Goal: Find specific page/section: Find specific page/section

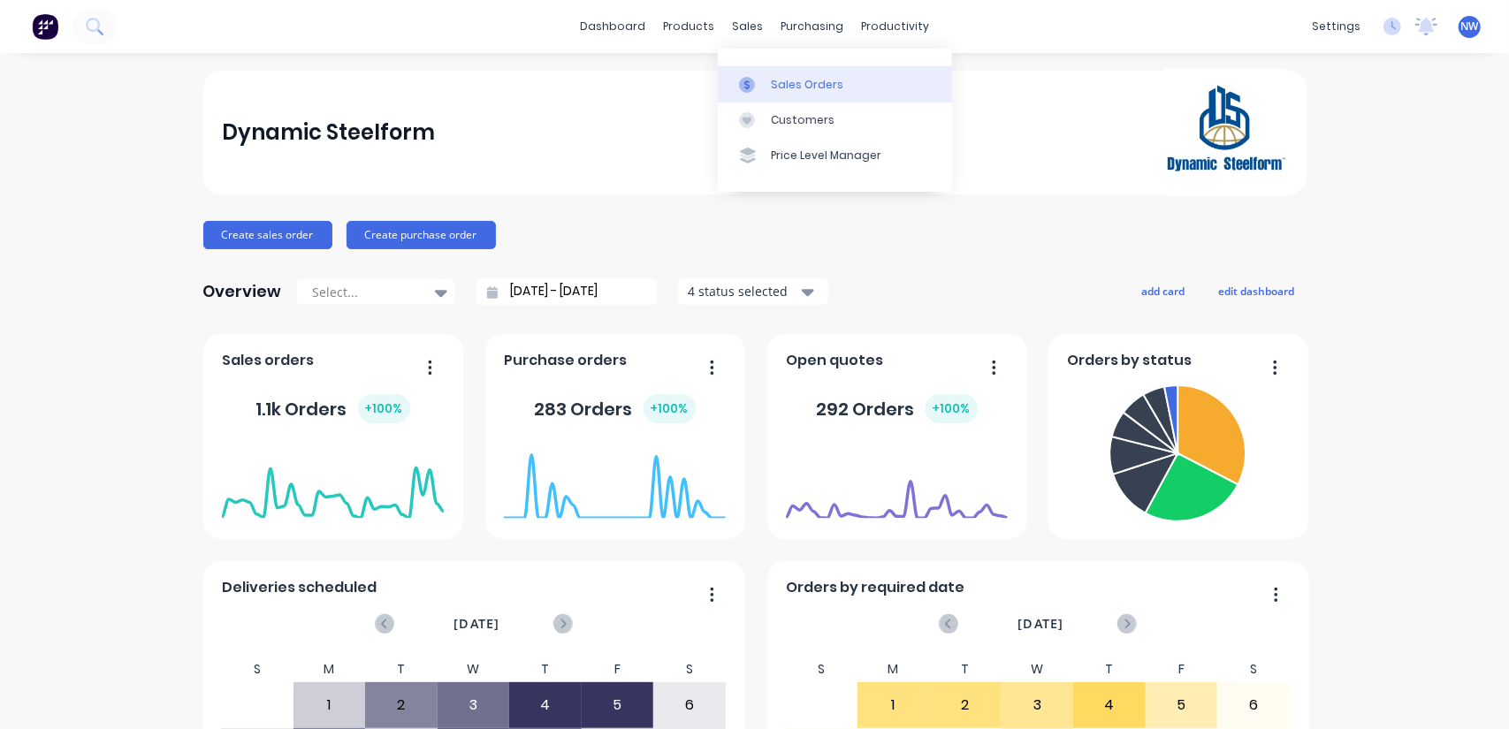
click at [803, 87] on div "Sales Orders" at bounding box center [807, 85] width 72 height 16
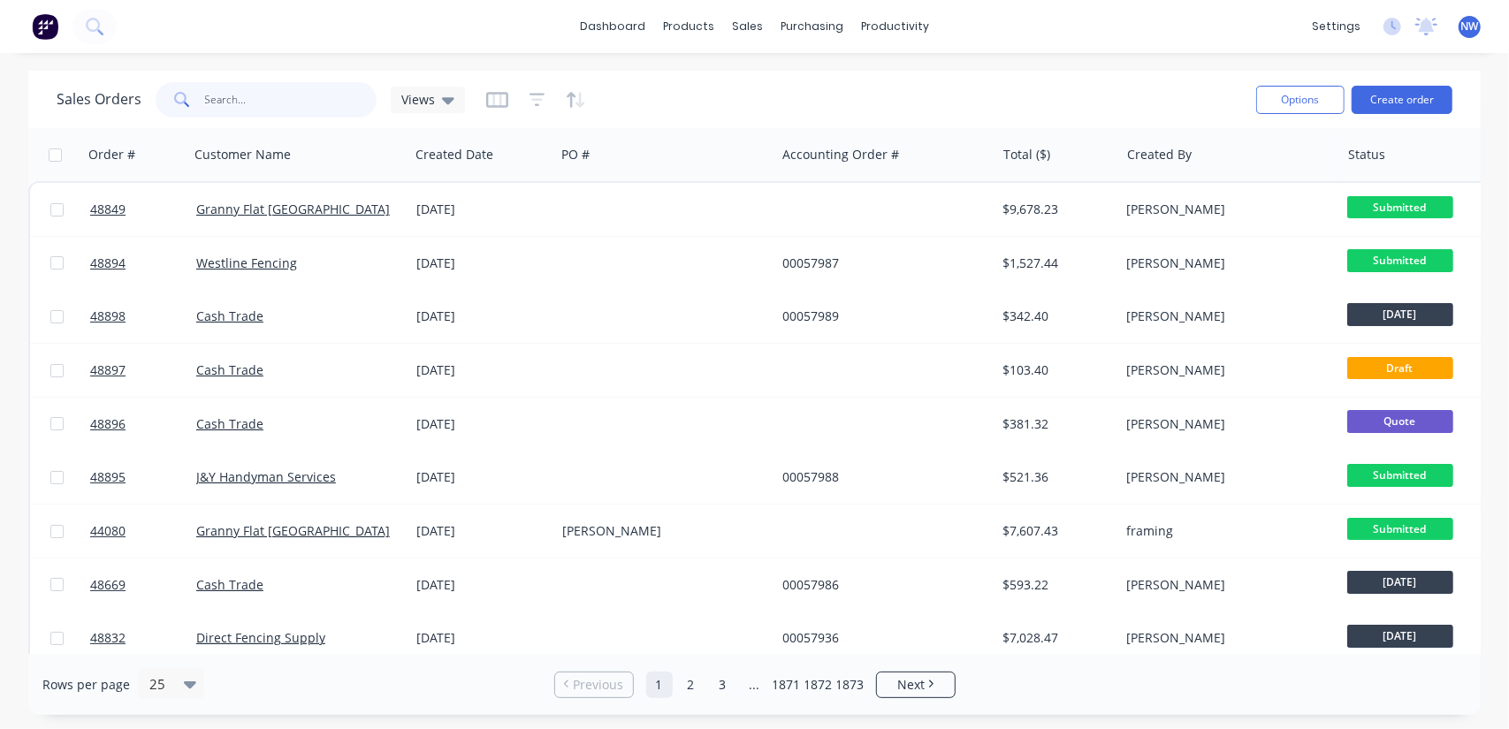
click at [261, 93] on input "text" at bounding box center [291, 99] width 172 height 35
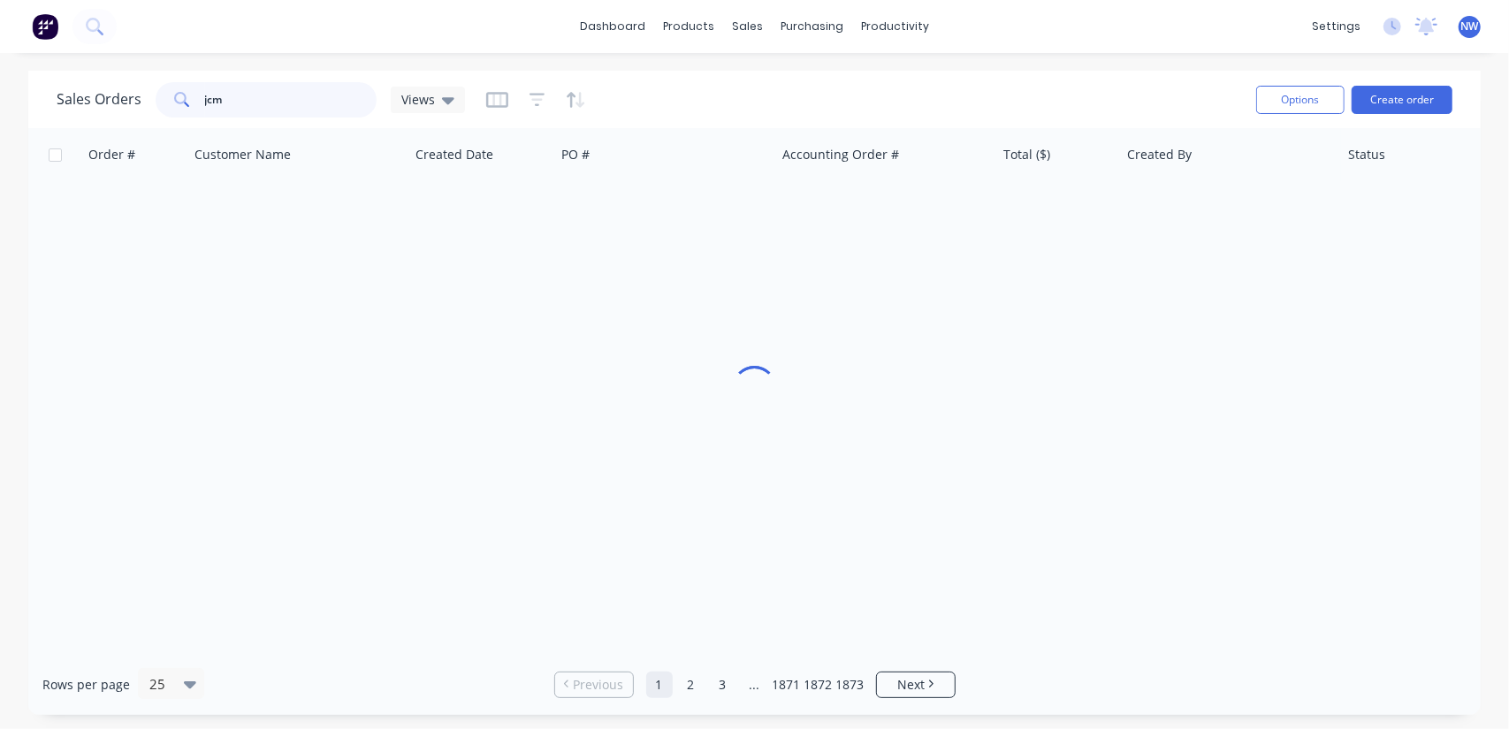
type input "jcm"
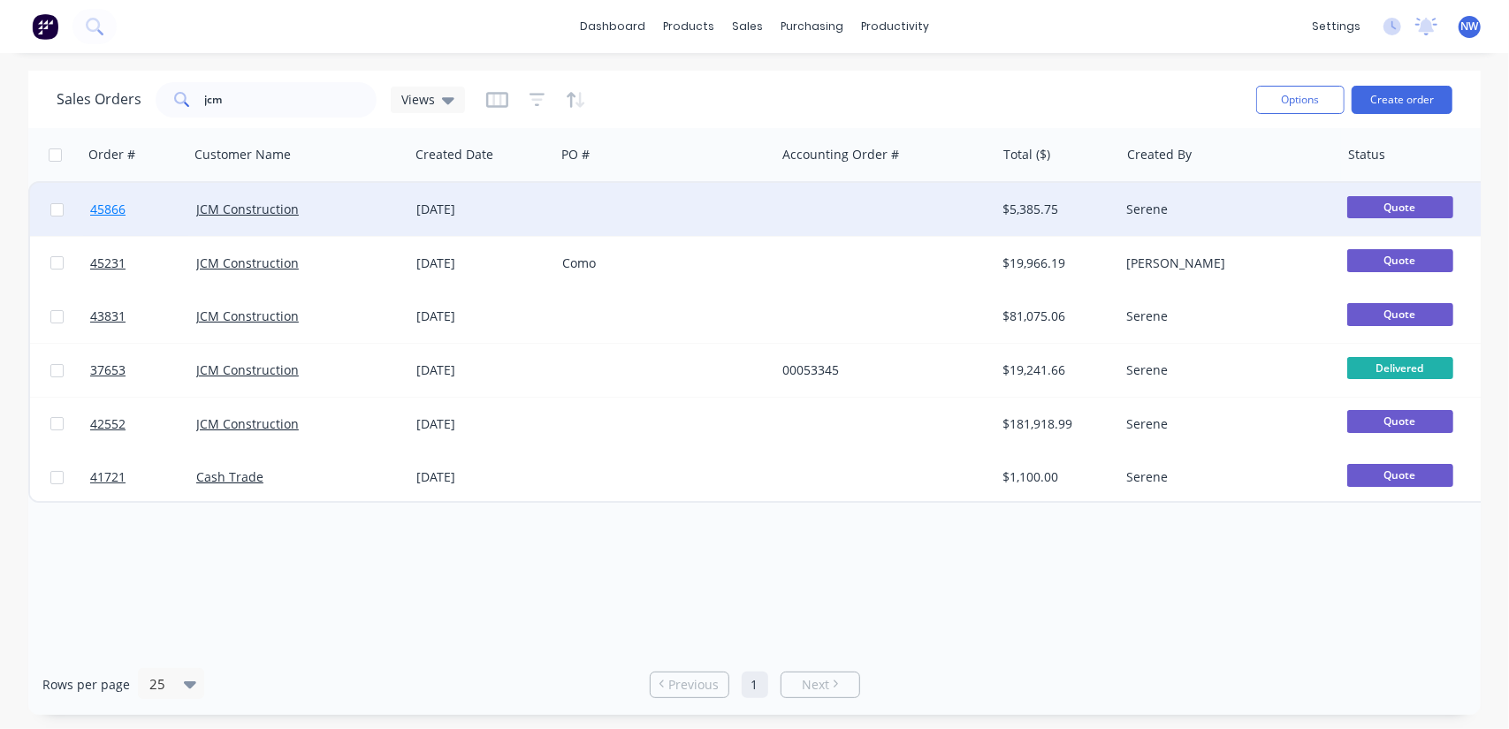
click at [108, 209] on span "45866" at bounding box center [107, 210] width 35 height 18
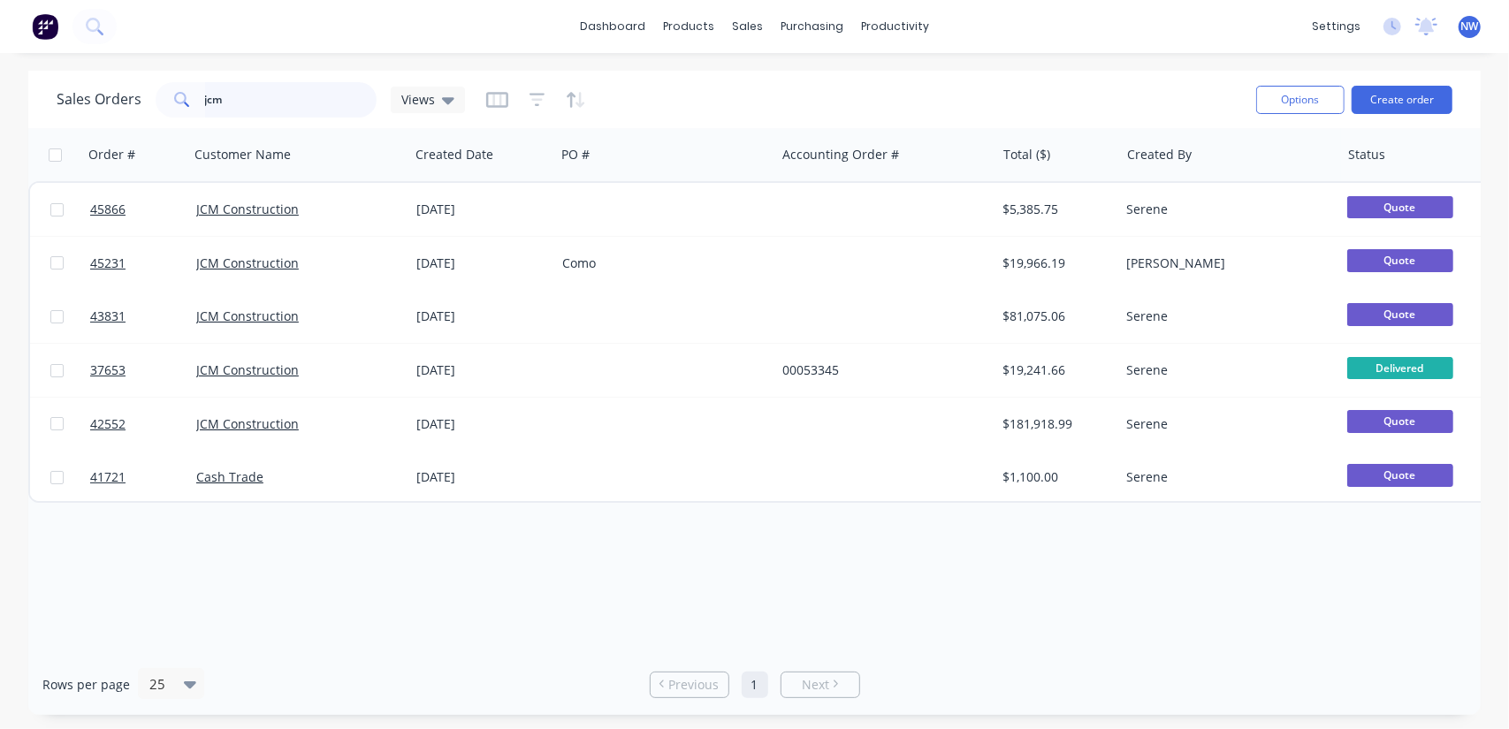
click at [249, 88] on input "jcm" at bounding box center [291, 99] width 172 height 35
type input "j"
type input "37653"
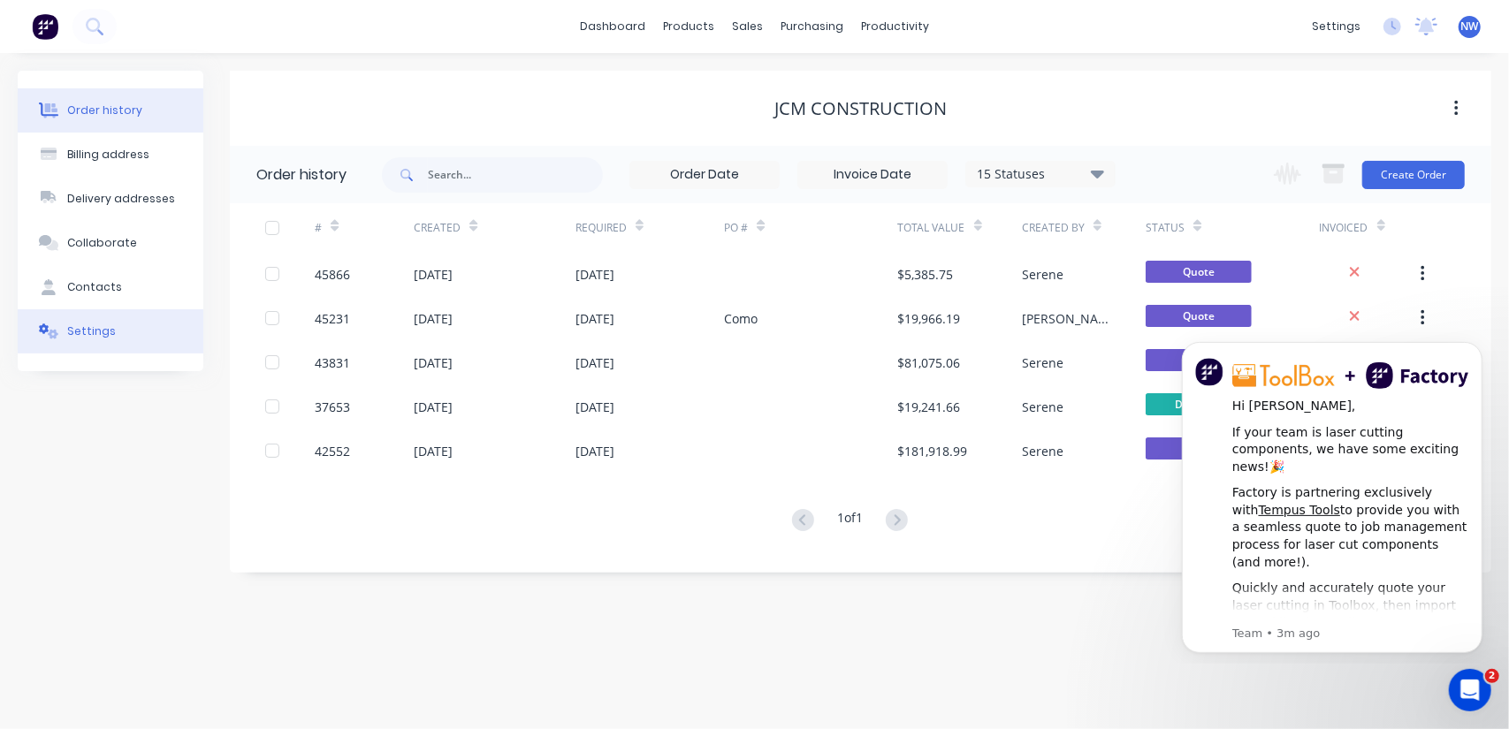
click at [88, 323] on div "Settings" at bounding box center [91, 331] width 49 height 16
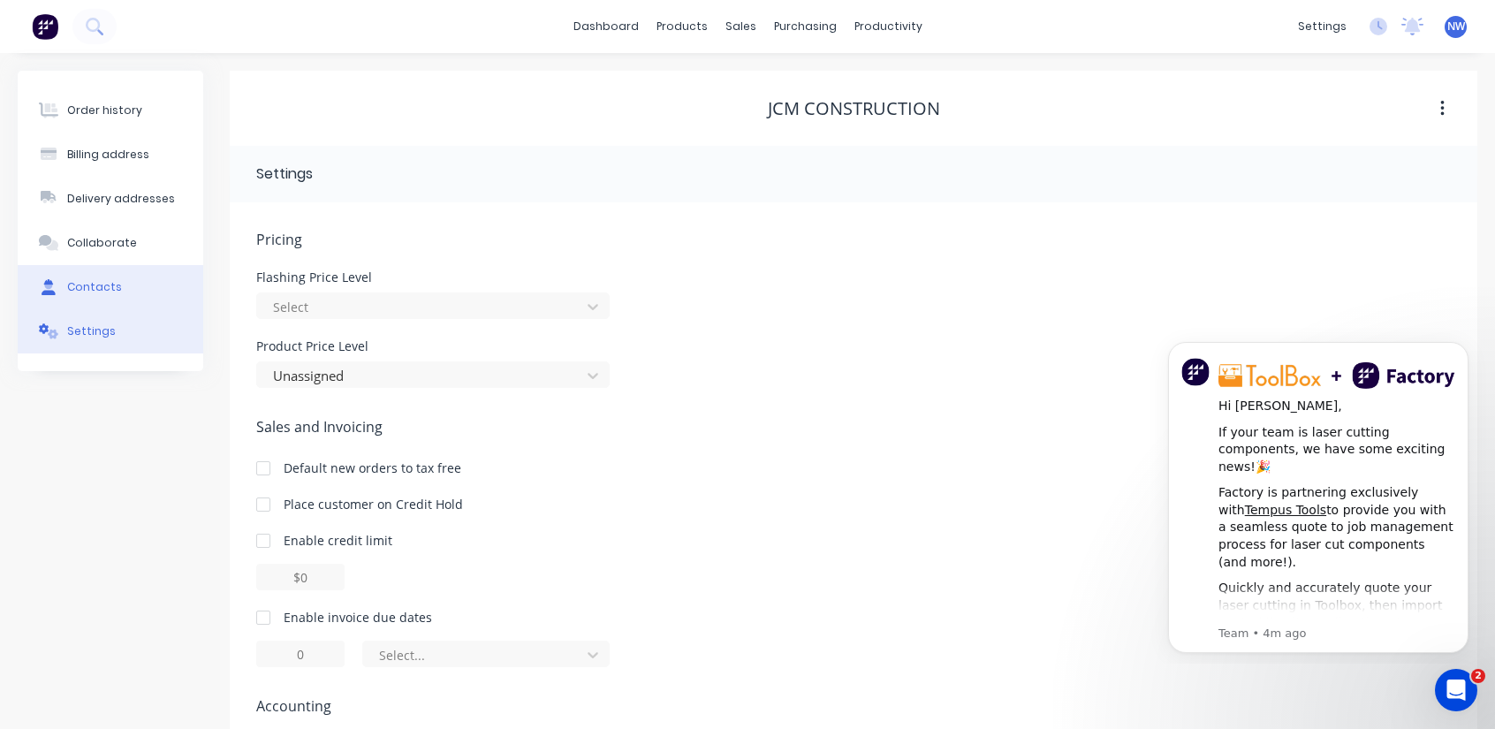
click at [88, 289] on div "Contacts" at bounding box center [94, 287] width 55 height 16
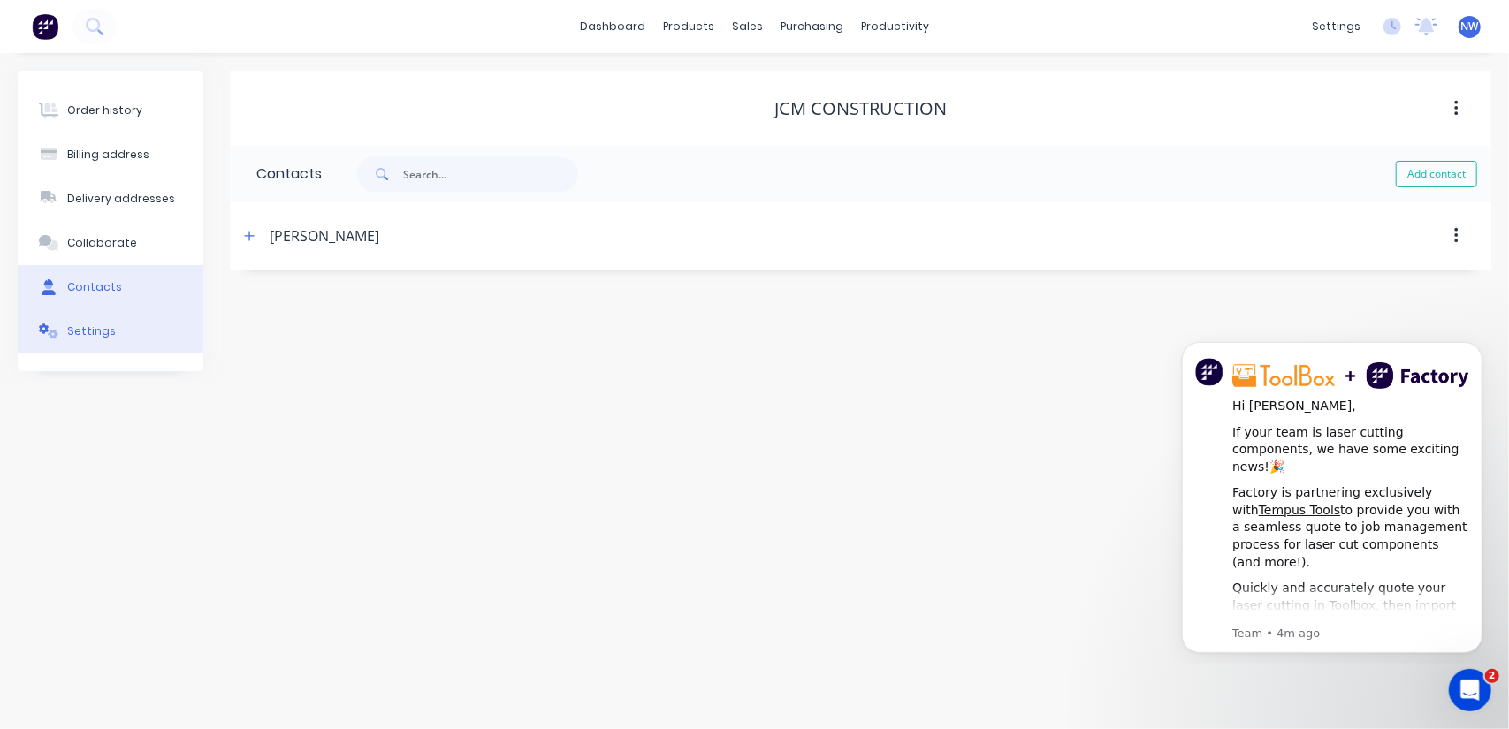
click at [84, 333] on div "Settings" at bounding box center [91, 331] width 49 height 16
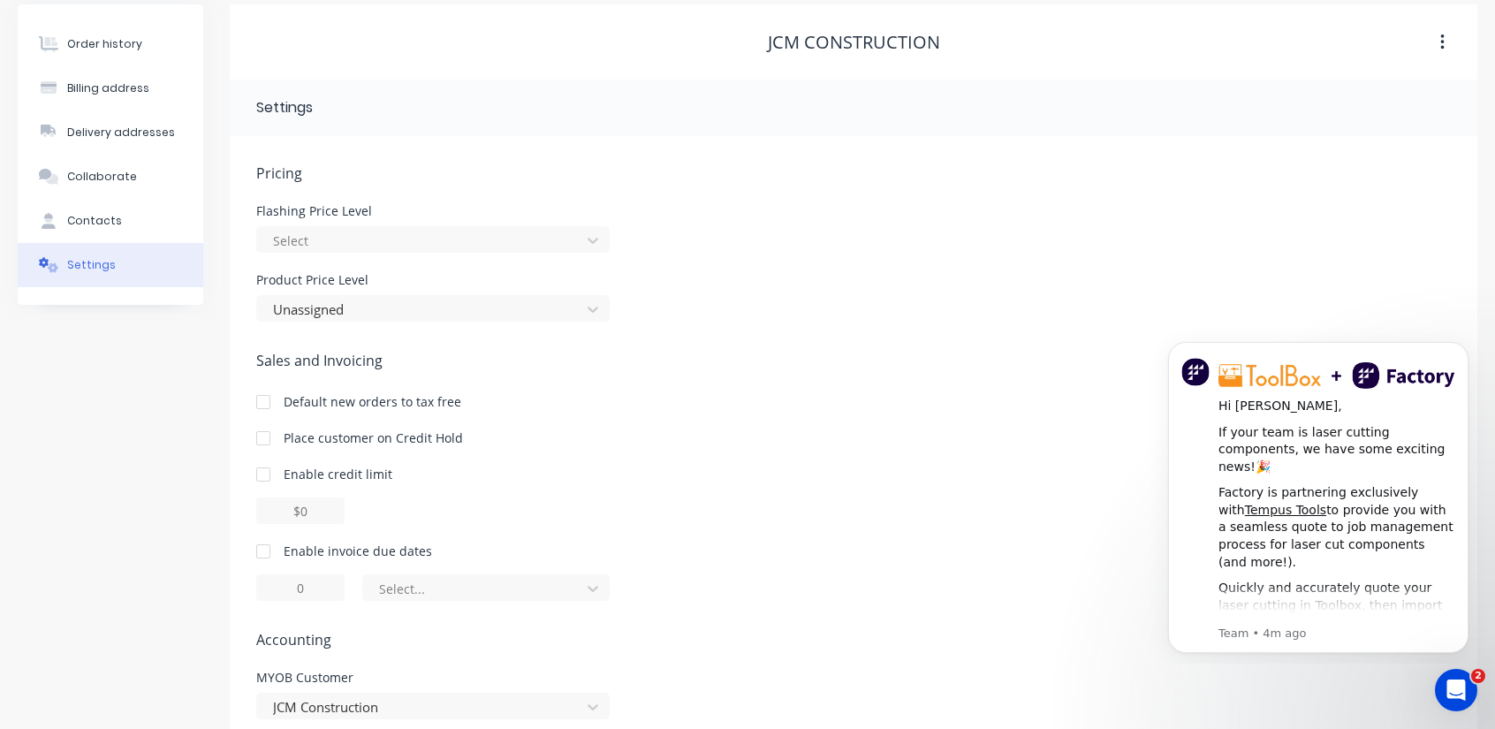
scroll to position [147, 0]
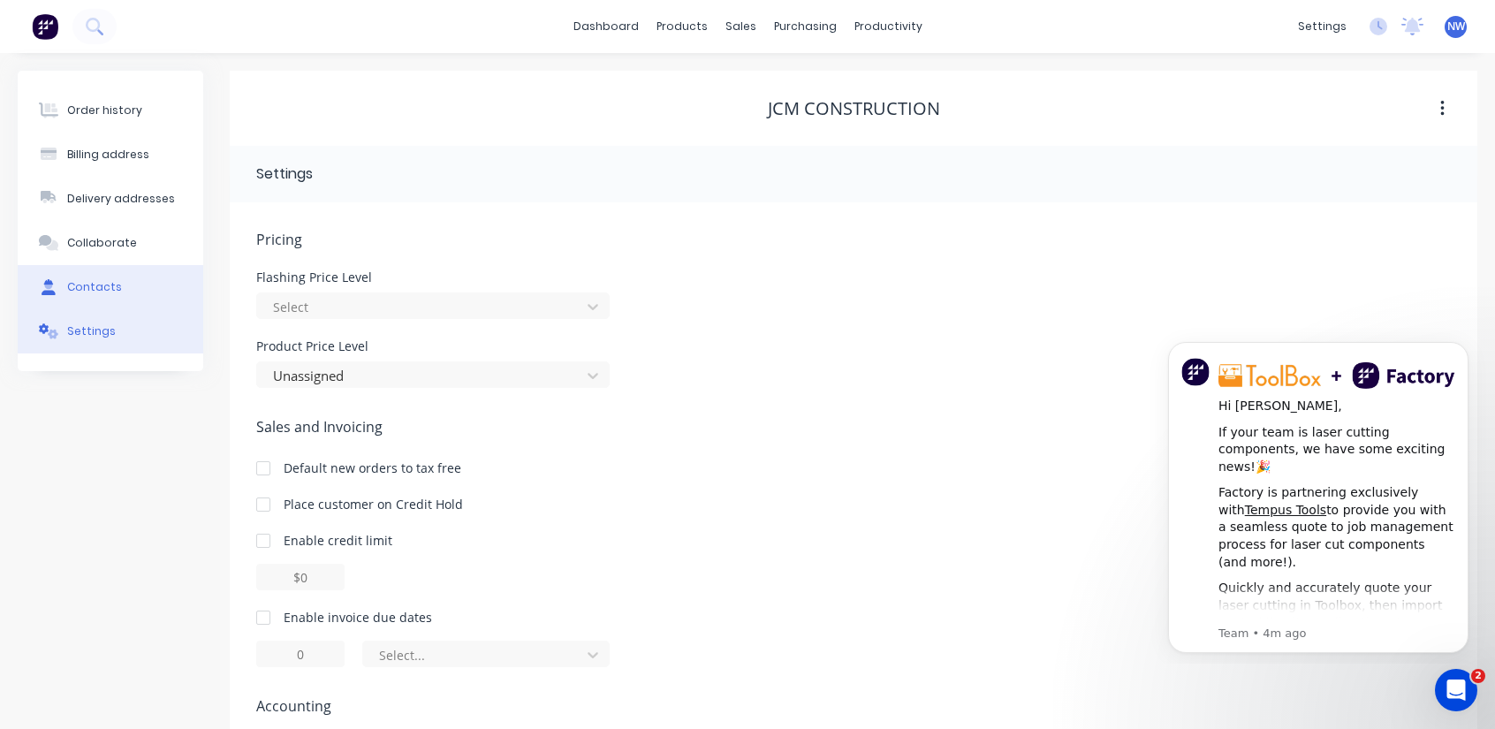
click at [90, 278] on button "Contacts" at bounding box center [111, 287] width 186 height 44
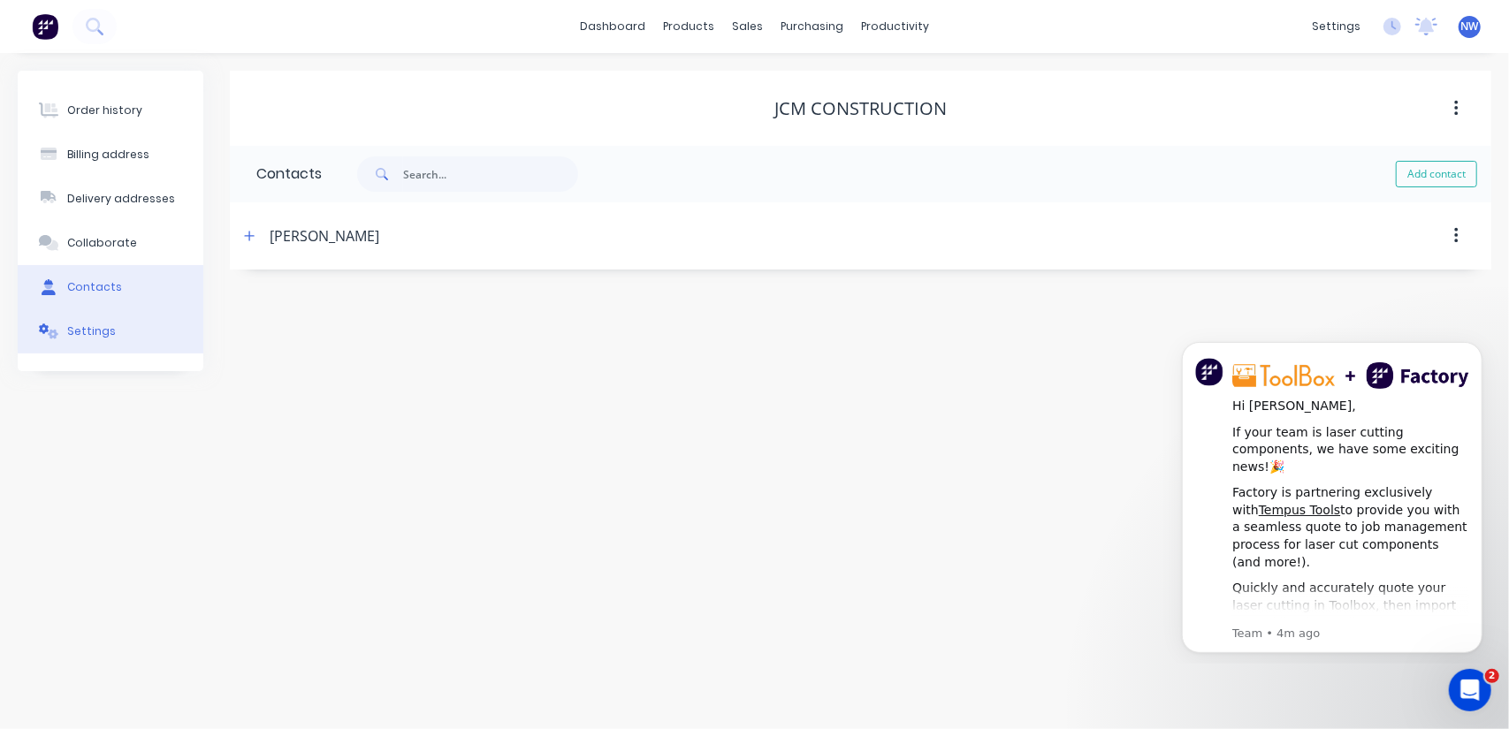
click at [85, 337] on div "Settings" at bounding box center [91, 331] width 49 height 16
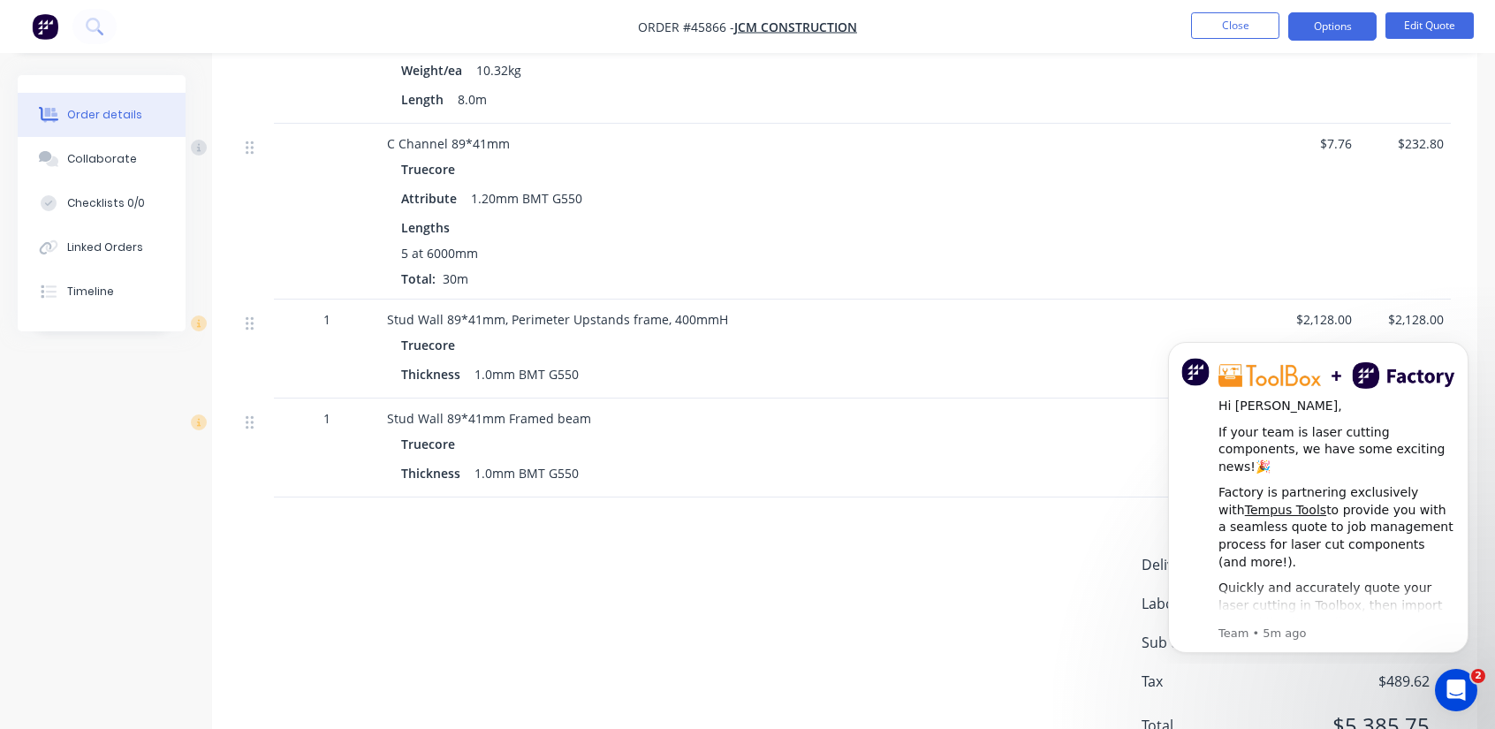
scroll to position [1136, 0]
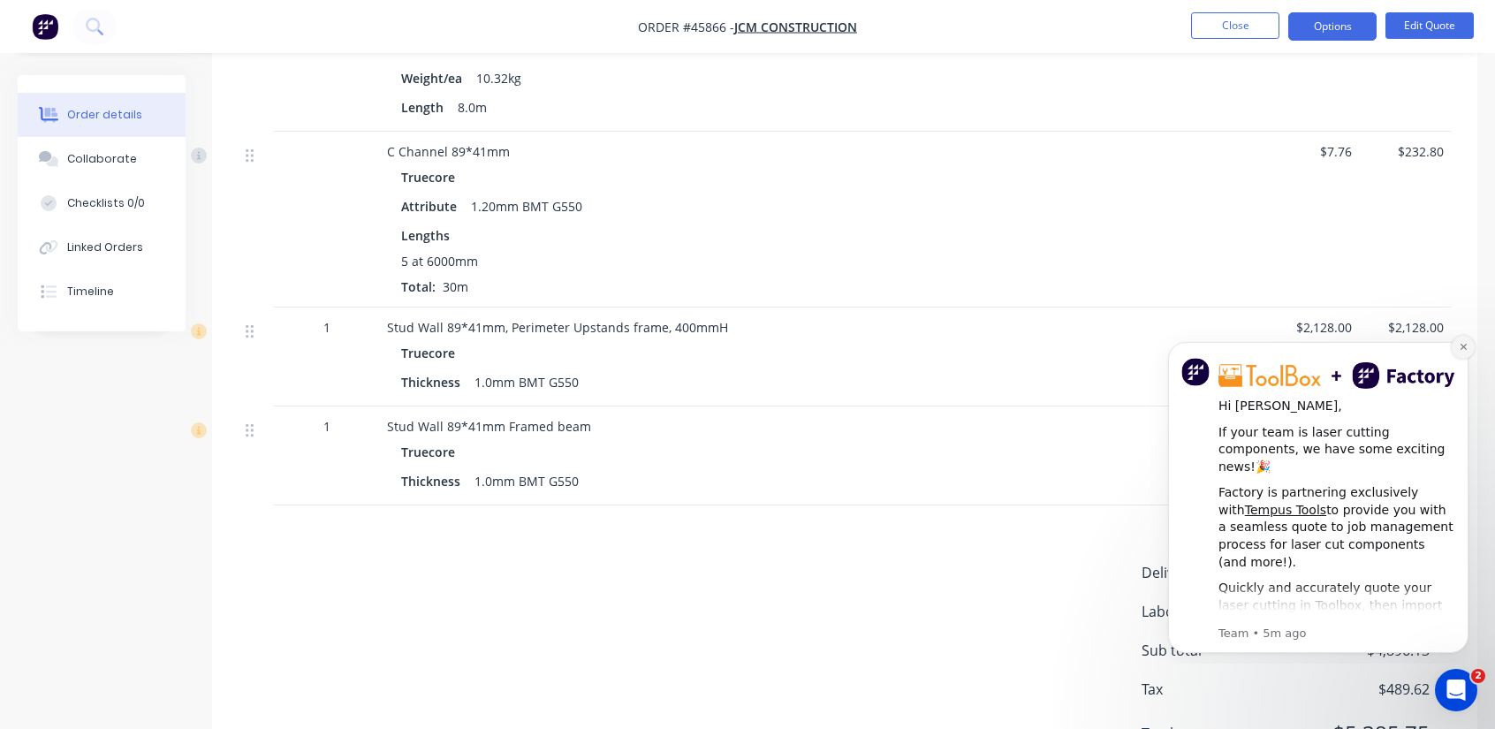
click at [1465, 348] on icon "Dismiss notification" at bounding box center [1463, 347] width 6 height 6
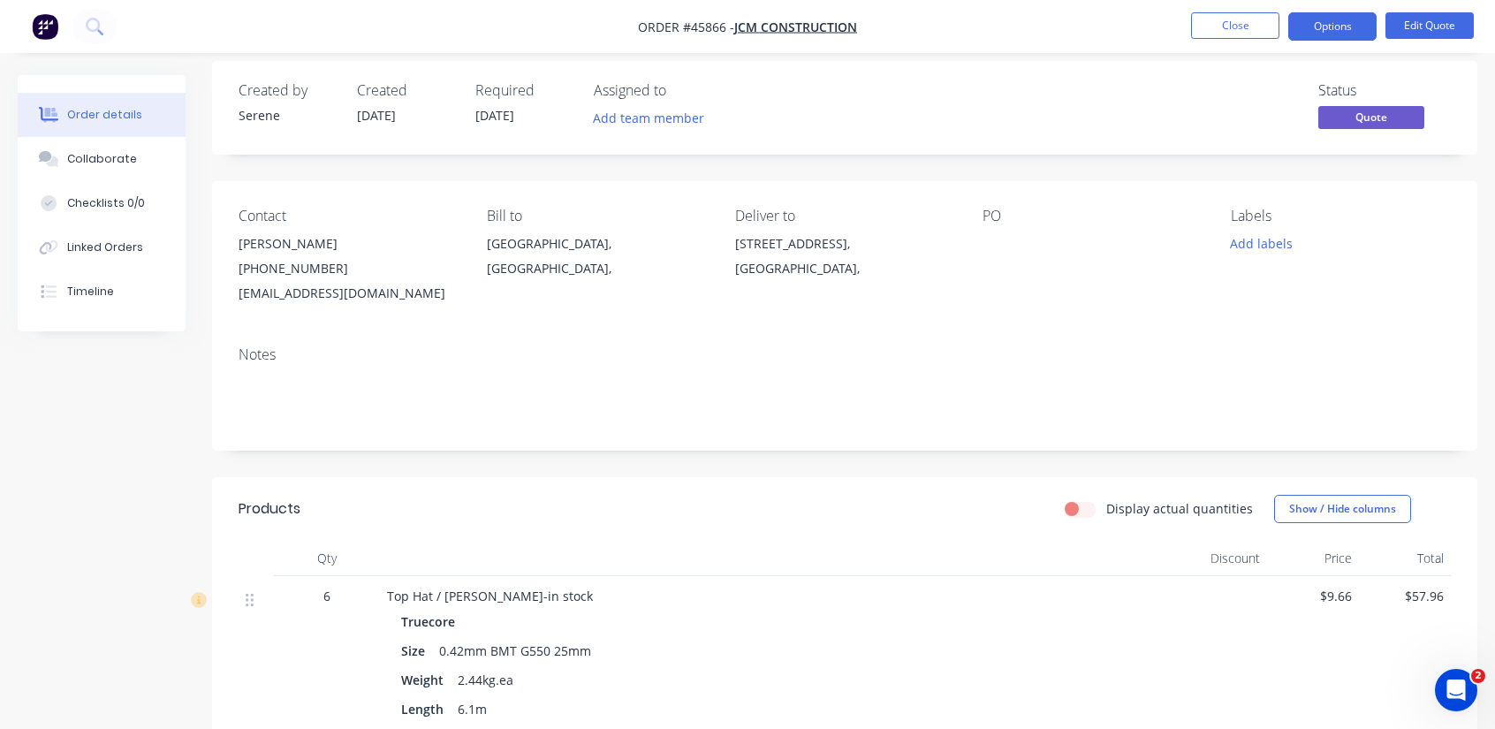
scroll to position [0, 0]
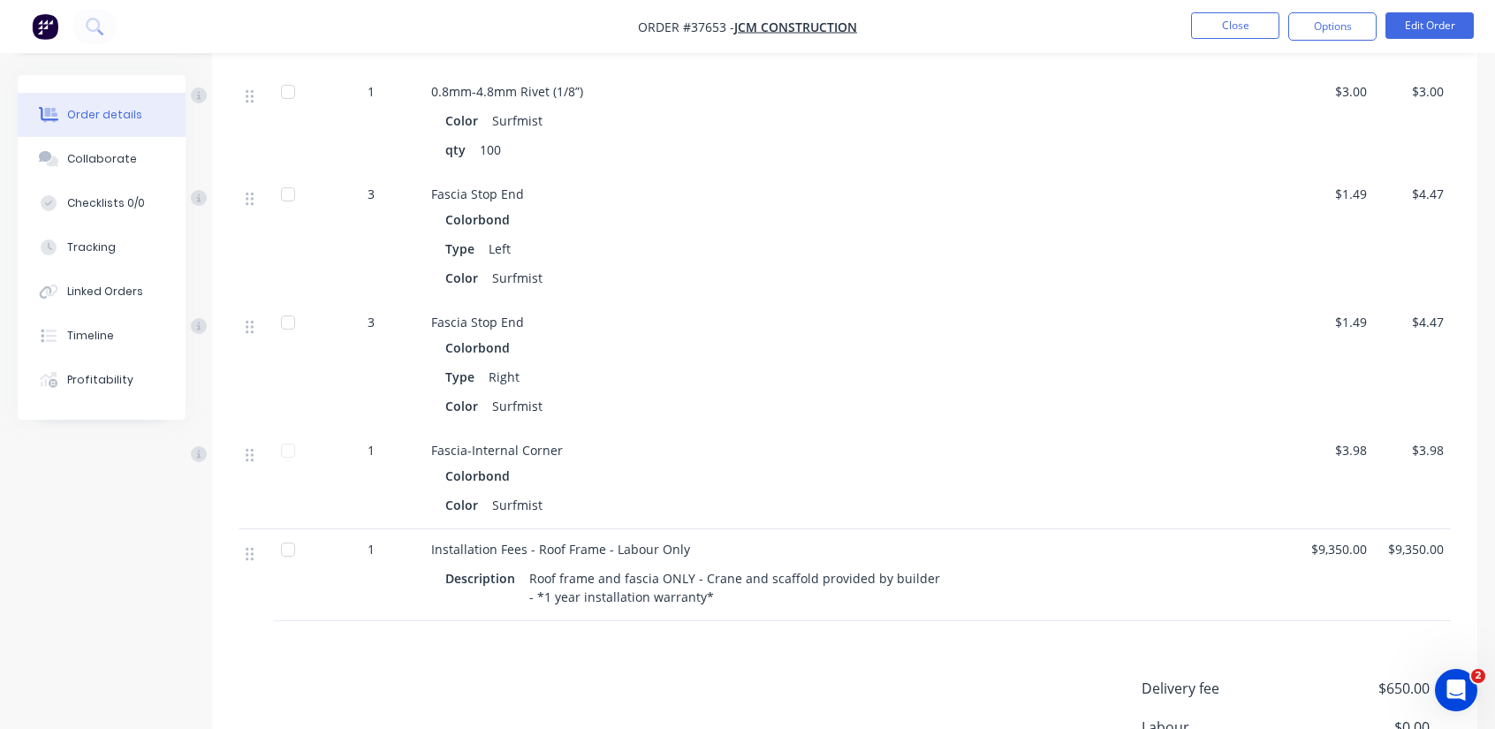
scroll to position [2503, 0]
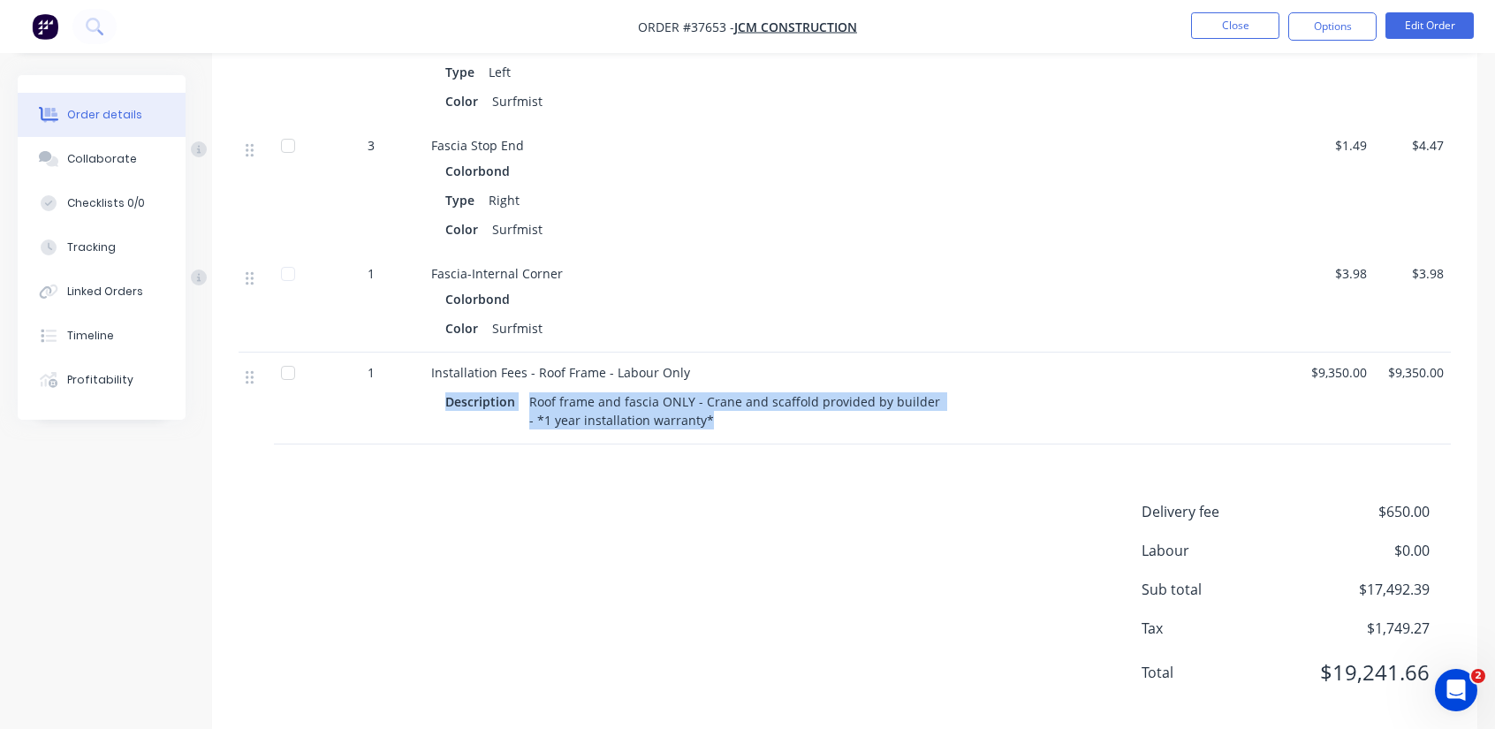
drag, startPoint x: 703, startPoint y: 388, endPoint x: 424, endPoint y: 372, distance: 279.7
click at [424, 372] on div "Installation Fees - Roof Frame - Labour Only Description Roof frame and fascia …" at bounding box center [821, 399] width 795 height 92
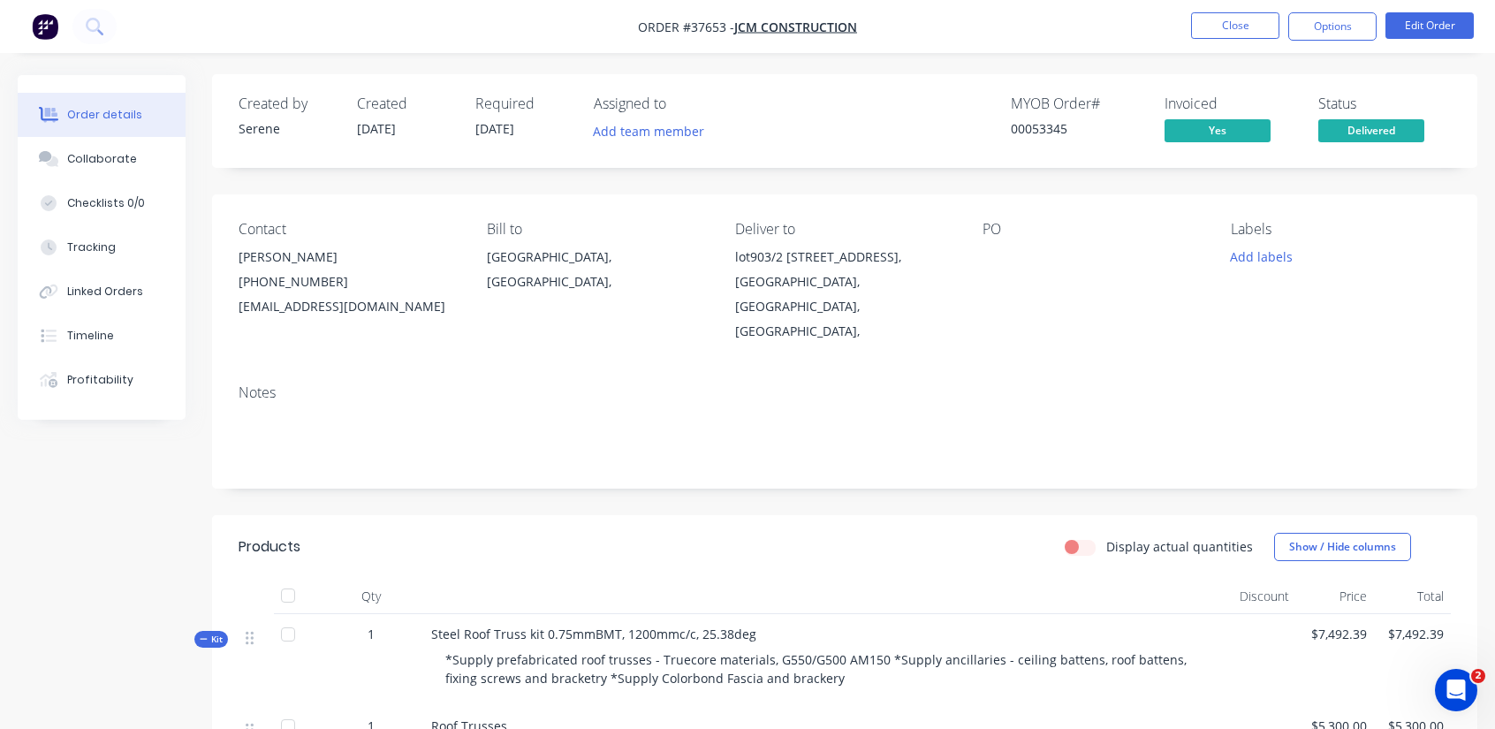
scroll to position [0, 0]
